Goal: Task Accomplishment & Management: Manage account settings

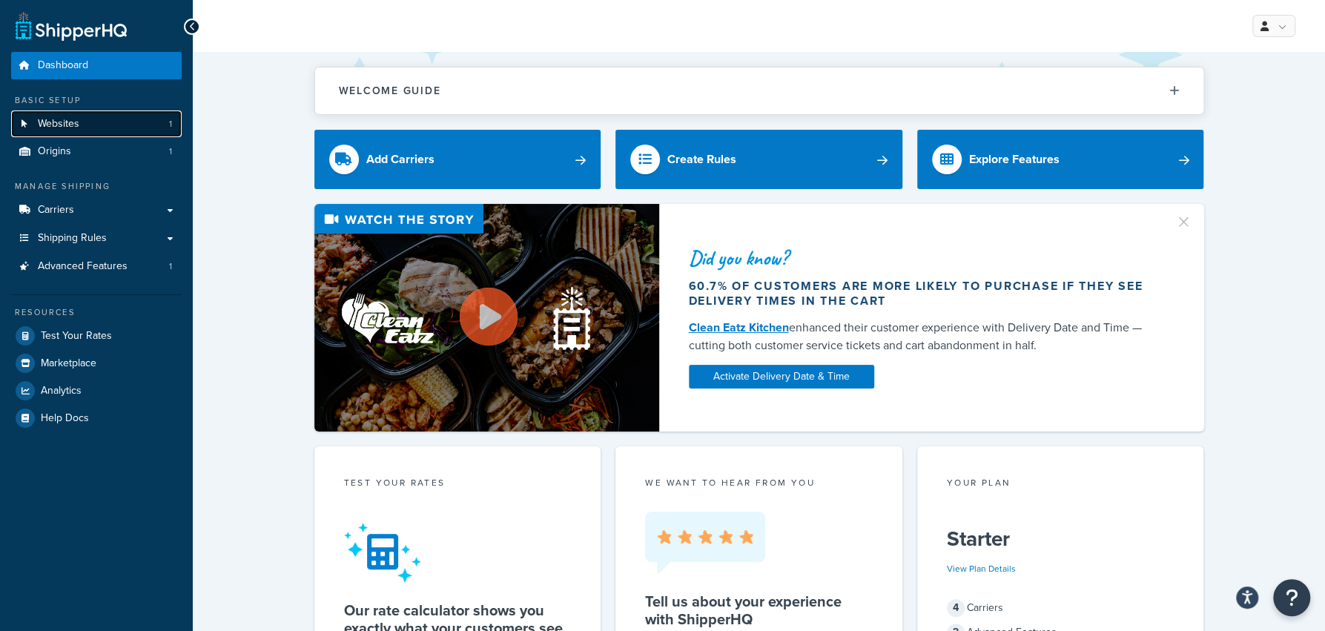
click at [87, 134] on link "Websites 1" at bounding box center [96, 123] width 170 height 27
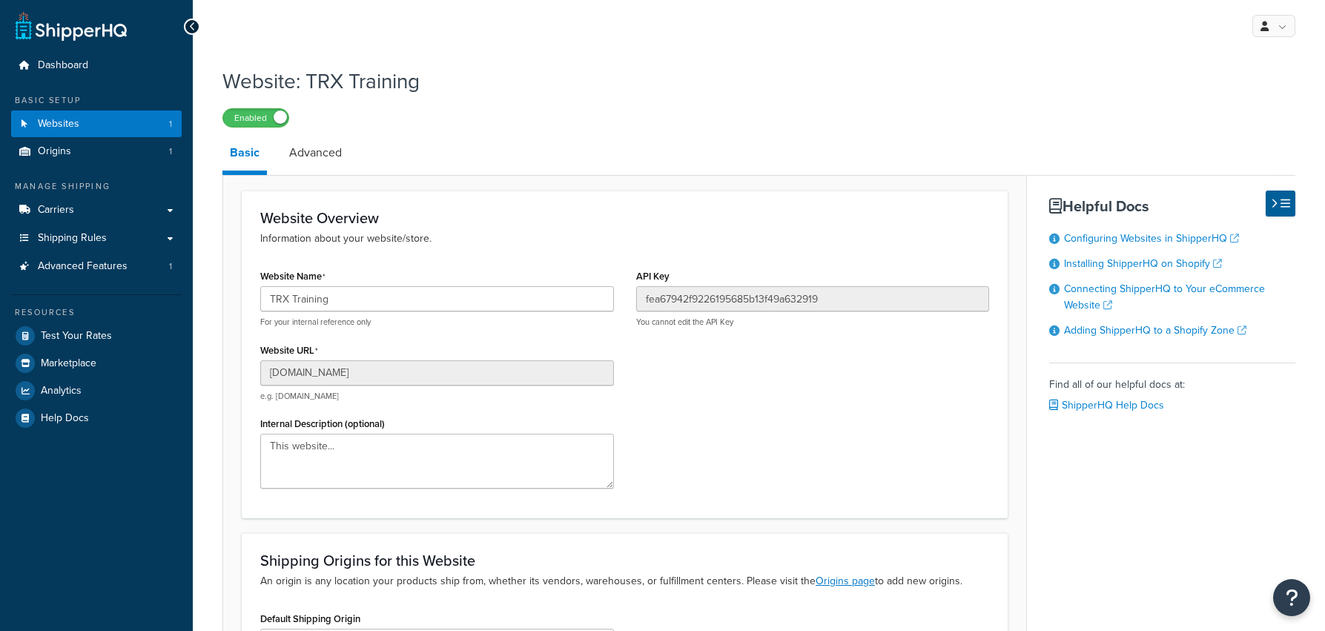
click at [420, 376] on input "[DOMAIN_NAME]" at bounding box center [437, 372] width 354 height 25
click at [115, 233] on link "Shipping Rules" at bounding box center [96, 238] width 170 height 27
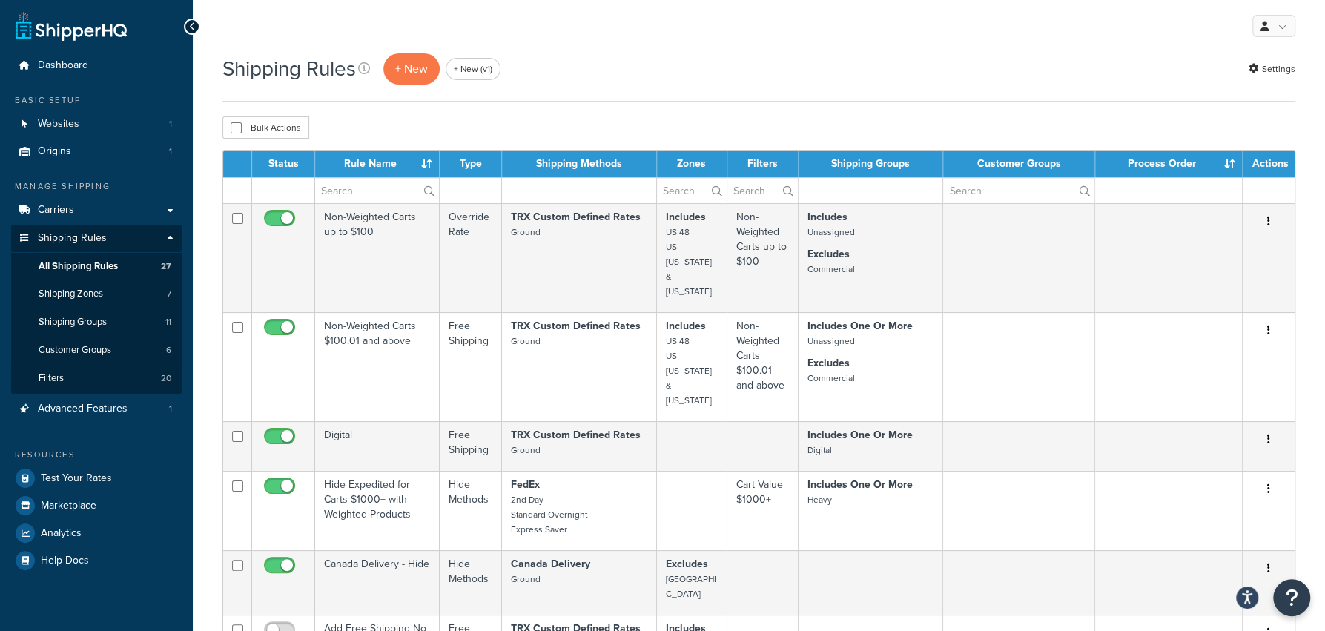
click at [729, 78] on div "Shipping Rules + New + New (v1) Settings" at bounding box center [758, 69] width 1073 height 34
click at [140, 204] on link "Carriers" at bounding box center [96, 209] width 170 height 27
